Goal: Task Accomplishment & Management: Manage account settings

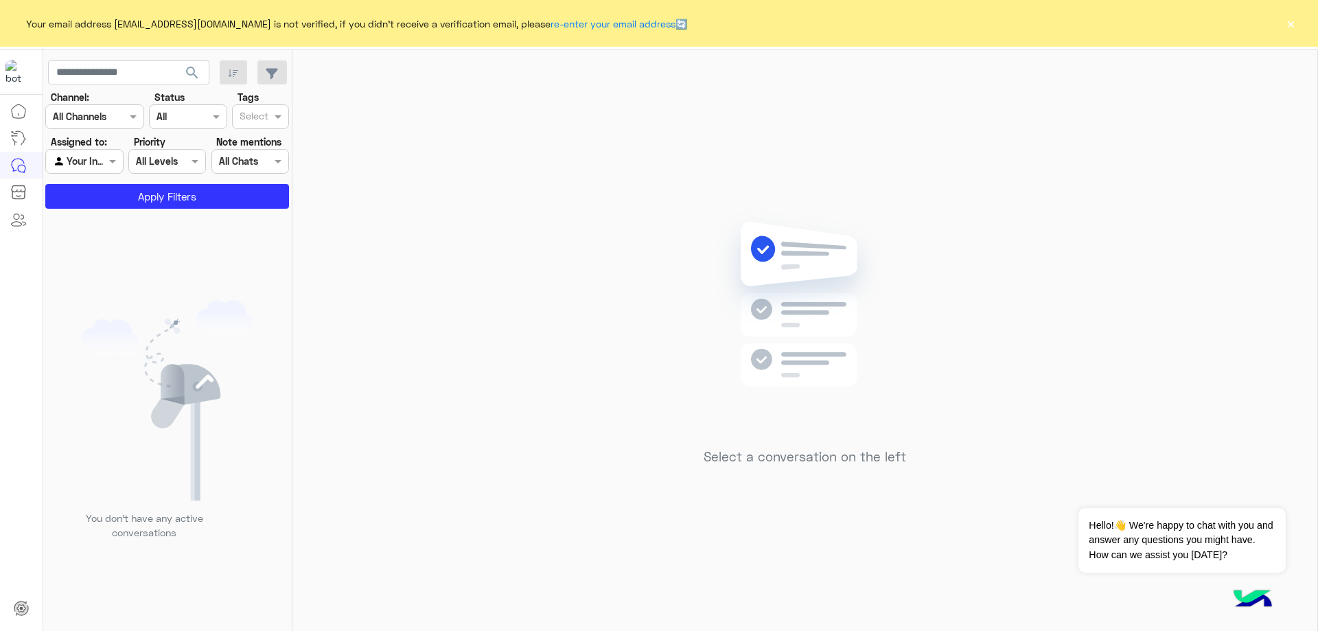
click at [1286, 26] on button "×" at bounding box center [1291, 23] width 14 height 14
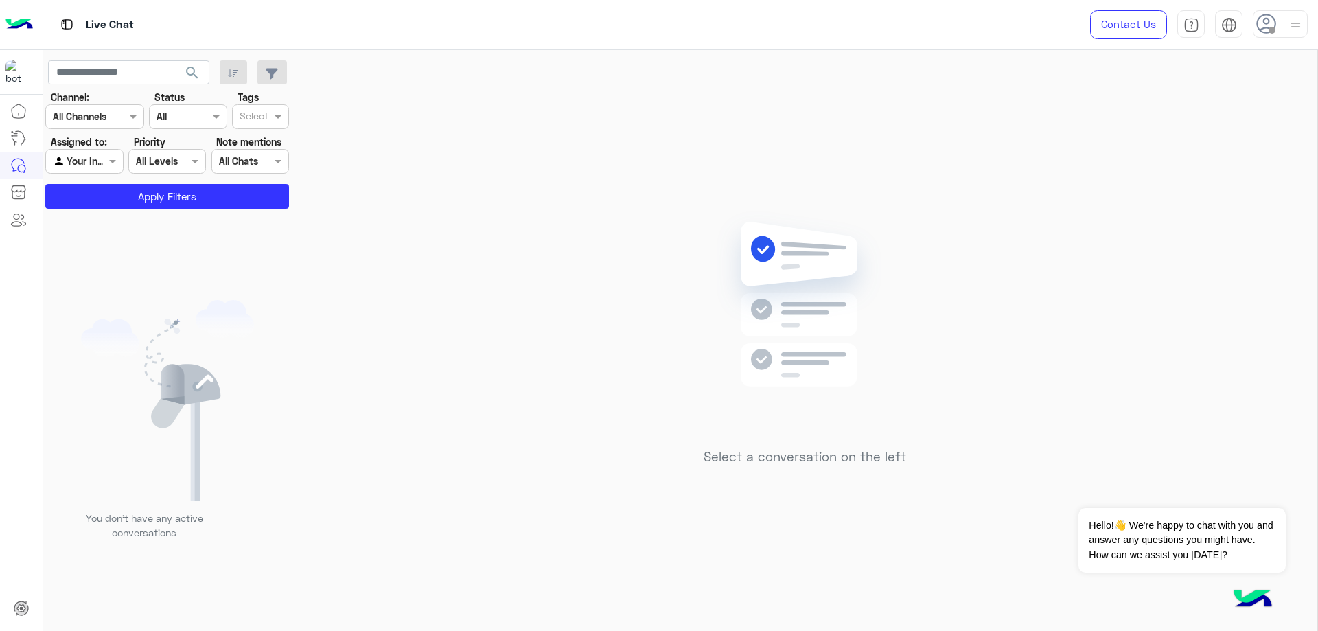
click at [1259, 28] on use at bounding box center [1266, 24] width 20 height 20
click at [1237, 103] on label "Online" at bounding box center [1222, 105] width 150 height 25
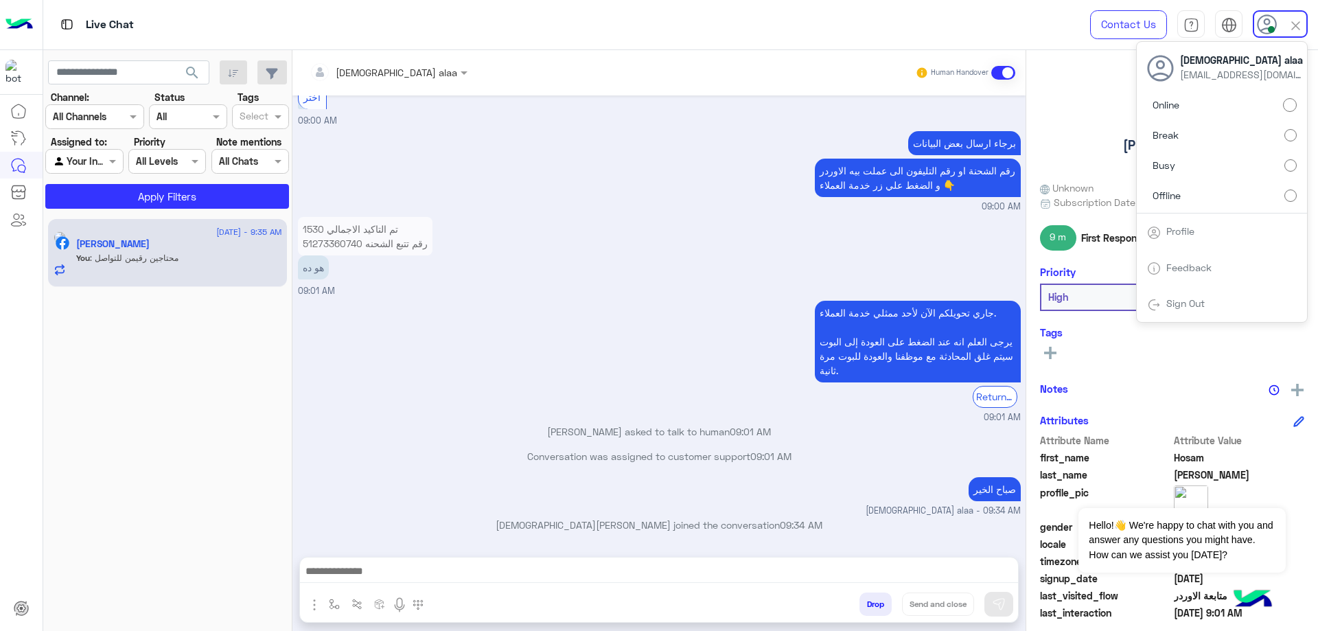
scroll to position [1033, 0]
